Goal: Task Accomplishment & Management: Complete application form

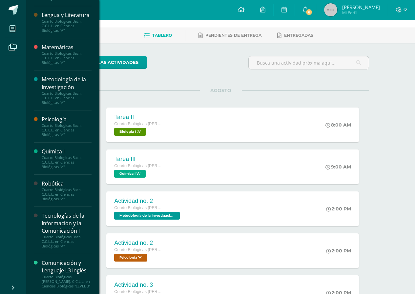
scroll to position [66, 0]
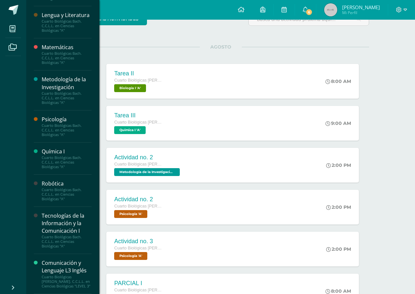
click at [72, 219] on div "Tecnologías de la Información y la Comunicación I" at bounding box center [67, 223] width 50 height 23
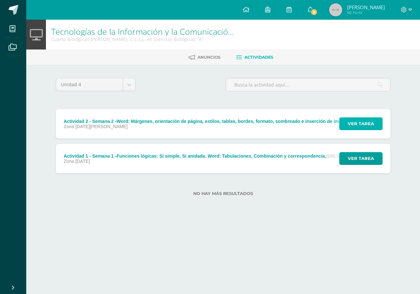
click at [373, 127] on span "Ver tarea" at bounding box center [360, 124] width 26 height 12
click at [344, 123] on button "Ver tarea" at bounding box center [360, 123] width 43 height 13
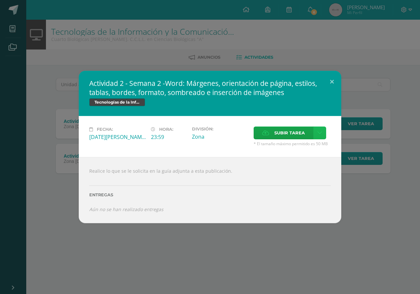
click at [316, 130] on link at bounding box center [319, 133] width 13 height 13
click at [321, 133] on icon at bounding box center [319, 133] width 5 height 6
click at [285, 130] on span "Subir tarea" at bounding box center [289, 133] width 30 height 12
click at [0, 0] on input "Subir tarea" at bounding box center [0, 0] width 0 height 0
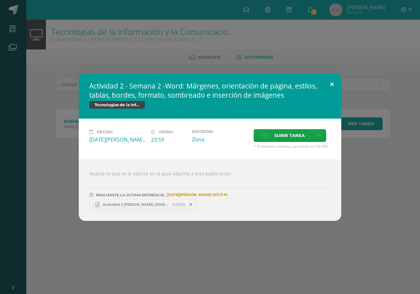
click at [331, 81] on button at bounding box center [331, 84] width 19 height 22
